Goal: Task Accomplishment & Management: Complete application form

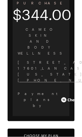
scroll to position [92, 0]
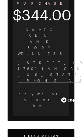
click at [20, 129] on button "Choose My Plan" at bounding box center [41, 136] width 66 height 14
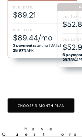
scroll to position [65, 0]
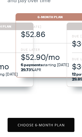
click at [45, 34] on span "$52.86" at bounding box center [50, 34] width 58 height 10
click at [48, 69] on span "6 payments starting [DATE] 29.73% APR" at bounding box center [50, 67] width 58 height 10
click at [45, 61] on span "$52.90/mo" at bounding box center [50, 57] width 58 height 10
click at [28, 131] on button "Choose 6 -Month Plan" at bounding box center [41, 125] width 66 height 14
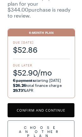
click at [28, 109] on button "Confirm and Continue" at bounding box center [41, 110] width 66 height 14
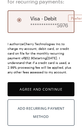
scroll to position [152, 0]
click at [25, 95] on button "Agree and Continue" at bounding box center [41, 89] width 66 height 14
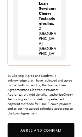
scroll to position [180, 0]
click at [35, 135] on button "Agree and Confirm" at bounding box center [41, 130] width 66 height 14
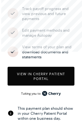
scroll to position [72, 0]
